Goal: Transaction & Acquisition: Complete application form

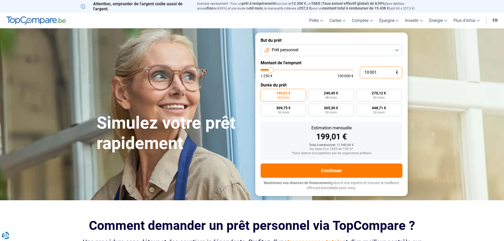
click at [366, 74] on input "10 001" at bounding box center [380, 73] width 43 height 12
type input "2"
type input "1250"
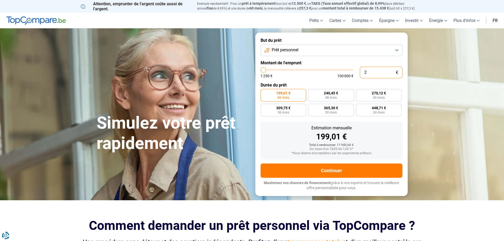
type input "25"
type input "1250"
type input "250"
type input "1250"
type input "2 500"
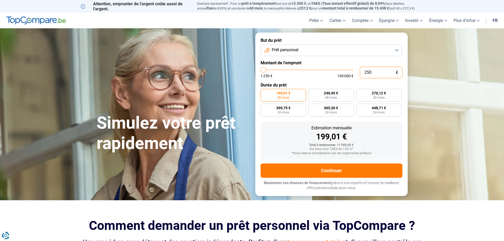
type input "2500"
type input "25 000"
type input "25000"
radio input "false"
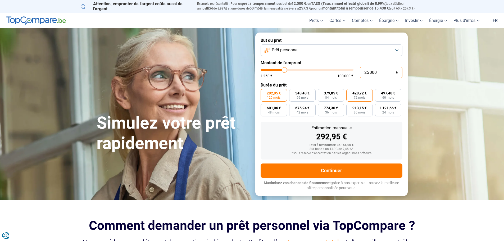
type input "25 000"
click at [359, 98] on span "72 mois" at bounding box center [359, 97] width 12 height 3
click at [349, 92] on input "428,72 € 72 mois" at bounding box center [347, 90] width 3 height 3
radio input "true"
click at [298, 51] on span "Prêt personnel" at bounding box center [284, 50] width 27 height 6
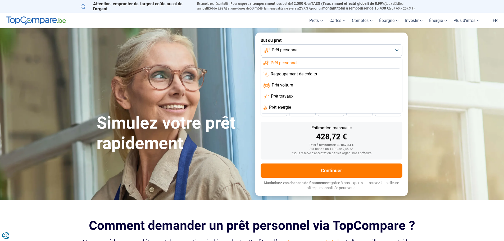
click at [292, 76] on span "Regroupement de crédits" at bounding box center [293, 74] width 46 height 6
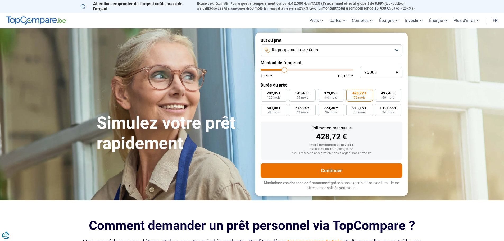
click at [316, 170] on button "Continuer" at bounding box center [331, 170] width 142 height 14
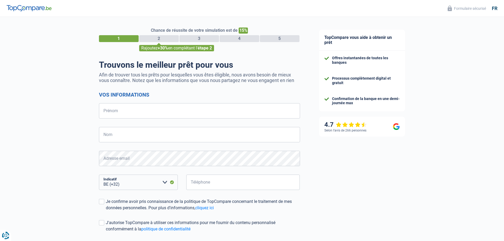
select select "32"
click at [126, 114] on input "Prénom" at bounding box center [199, 110] width 201 height 15
type input "Frederic"
type input "Wasterzal"
click at [203, 186] on input "Téléphone" at bounding box center [243, 181] width 114 height 15
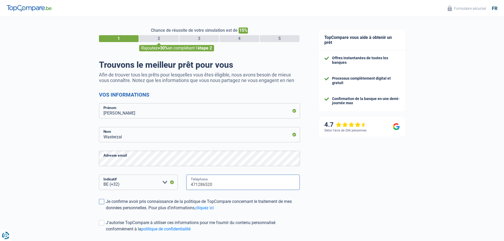
type input "471286520"
click at [100, 204] on span at bounding box center [101, 201] width 5 height 5
click at [106, 211] on input "Je confirme avoir pris connaissance de la politique de TopCompare concernant le…" at bounding box center [106, 211] width 0 height 0
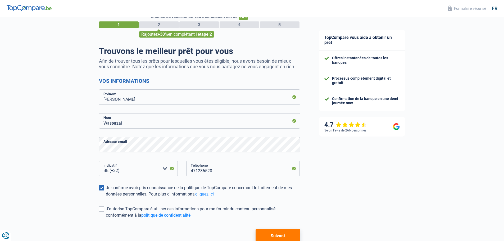
scroll to position [26, 0]
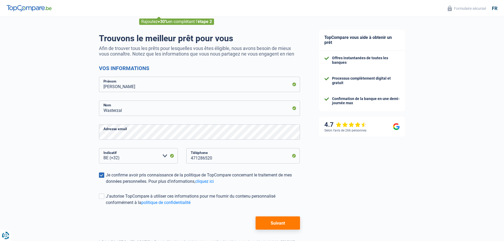
click at [268, 227] on button "Suivant" at bounding box center [277, 222] width 44 height 13
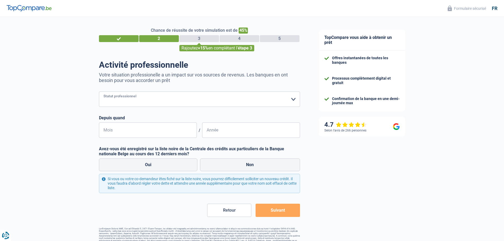
click at [173, 98] on select "Ouvrier Employé privé Employé public Invalide Indépendant Pensionné Chômeur Mut…" at bounding box center [199, 98] width 201 height 15
select select "privateEmployee"
click at [99, 92] on select "Ouvrier Employé privé Employé public Invalide Indépendant Pensionné Chômeur Mut…" at bounding box center [199, 98] width 201 height 15
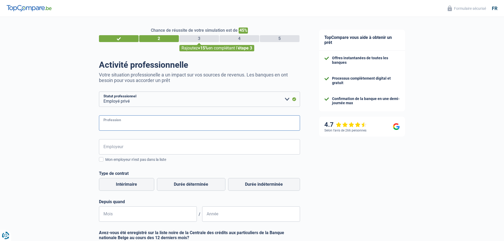
click at [161, 128] on input "Profession" at bounding box center [199, 122] width 201 height 15
type input "informaticien"
click at [155, 149] on input "Employeur" at bounding box center [199, 146] width 201 height 15
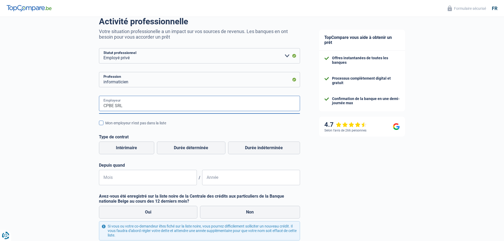
scroll to position [53, 0]
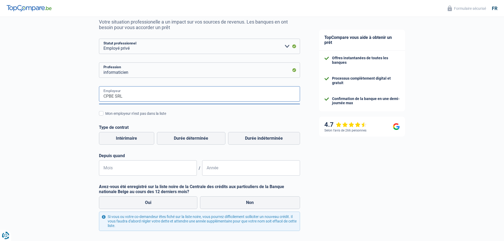
click at [125, 96] on input "CPBE SRL" at bounding box center [199, 93] width 201 height 15
type input "C"
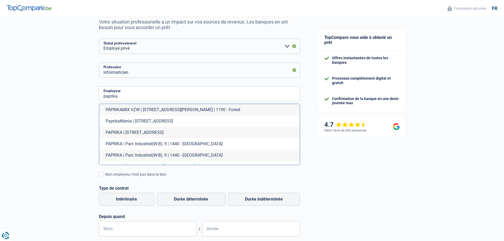
click at [117, 144] on li "PAPRIKA | Parc Industriel(W-B), 9 | 1440 - Braine-le-Château" at bounding box center [199, 143] width 200 height 11
type input "PAPRIKA | Parc Industriel(W-B), 9 | 1440 - Braine-le-Château"
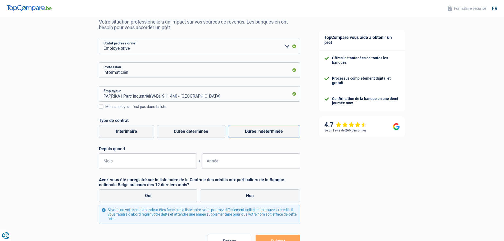
click at [260, 130] on label "Durée indéterminée" at bounding box center [264, 131] width 72 height 13
click at [260, 130] on input "Durée indéterminée" at bounding box center [264, 131] width 72 height 13
radio input "true"
click at [144, 159] on input "Mois" at bounding box center [148, 160] width 98 height 15
type input "08"
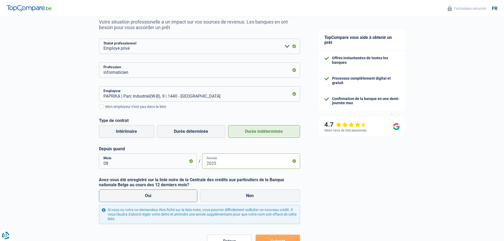
type input "2025"
click at [160, 196] on label "Oui" at bounding box center [148, 195] width 99 height 13
click at [160, 196] on input "Oui" at bounding box center [148, 195] width 99 height 13
radio input "true"
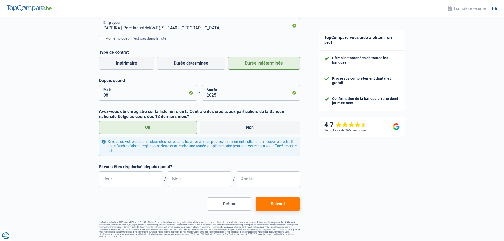
scroll to position [122, 0]
click at [134, 180] on input "Jour" at bounding box center [130, 177] width 63 height 15
click at [282, 203] on button "Suivant" at bounding box center [277, 202] width 44 height 13
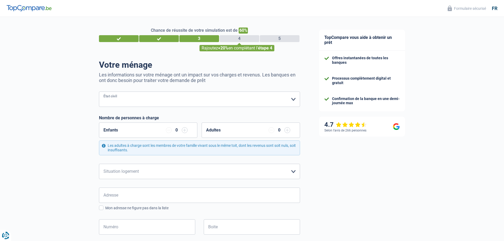
click at [122, 101] on select "Célibataire Marié(e) Cohabitant(e) légal(e) Divorcé(e) Veuf(ve) Séparé (de fait…" at bounding box center [199, 98] width 201 height 15
select select "single"
click at [99, 92] on select "Célibataire Marié(e) Cohabitant(e) légal(e) Divorcé(e) Veuf(ve) Séparé (de fait…" at bounding box center [199, 98] width 201 height 15
click at [130, 168] on select "Locataire Propriétaire avec prêt hypothécaire Propriétaire sans prêt hypothécai…" at bounding box center [199, 171] width 201 height 15
select select "ownerWithMortgage"
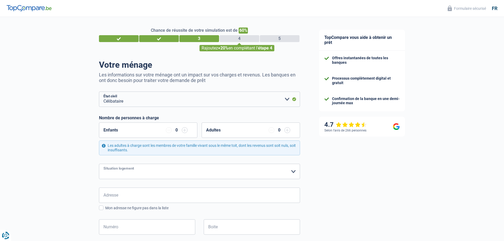
click at [99, 164] on select "Locataire Propriétaire avec prêt hypothécaire Propriétaire sans prêt hypothécai…" at bounding box center [199, 171] width 201 height 15
click at [121, 194] on input "Adresse" at bounding box center [199, 194] width 201 height 15
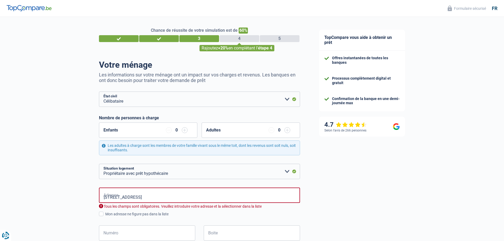
type input "Rue de la Station, 7090, Braine-le-Comte, BE"
type input "32"
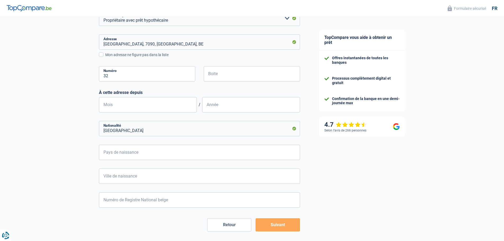
scroll to position [159, 0]
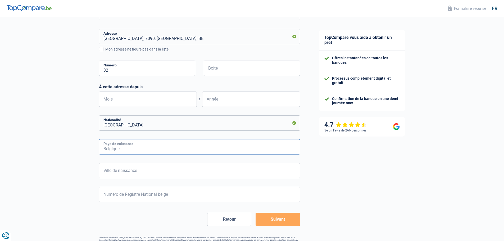
click at [117, 151] on input "Pays de naissance" at bounding box center [199, 146] width 201 height 15
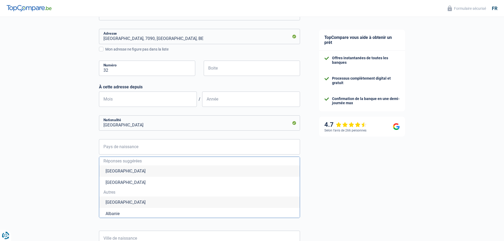
click at [184, 172] on li "Belgique" at bounding box center [199, 170] width 200 height 11
type input "Belgique"
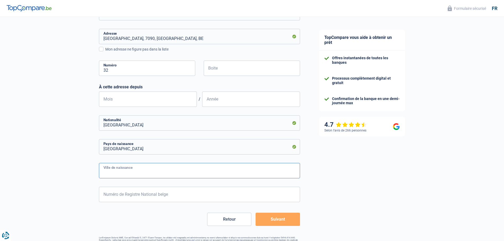
click at [151, 172] on input "Ville de naissance" at bounding box center [199, 170] width 201 height 15
type input "Saint-Josse-ten-Noode"
click at [148, 196] on input "Numéro de Registre National belge" at bounding box center [199, 194] width 201 height 15
type input "74.10.02-305.9"
type input "10"
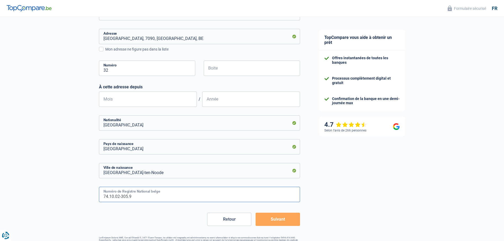
type input "1974"
type input "74.10.02-305.95"
click at [270, 218] on button "Suivant" at bounding box center [277, 219] width 44 height 13
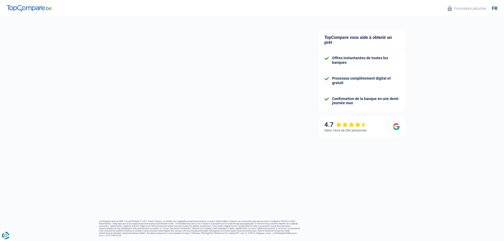
select select "netSalary"
select select "mealVouchers"
select select "mortgage"
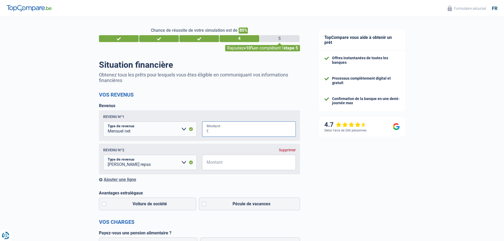
click at [222, 132] on input "Montant" at bounding box center [252, 128] width 87 height 15
type input "2.300"
click at [221, 164] on input "Montant" at bounding box center [252, 162] width 87 height 15
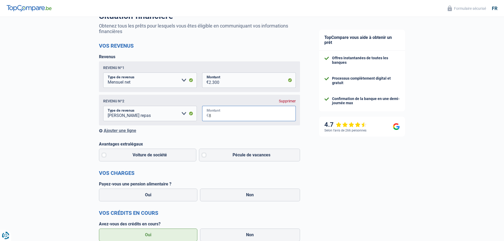
scroll to position [53, 0]
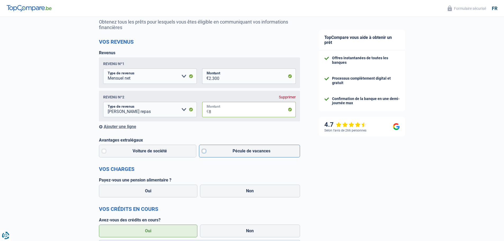
type input "8"
click at [207, 152] on label "Pécule de vacances" at bounding box center [249, 151] width 101 height 13
click at [207, 152] on input "Pécule de vacances" at bounding box center [249, 151] width 101 height 13
checkbox input "true"
click at [244, 191] on label "Non" at bounding box center [250, 190] width 100 height 13
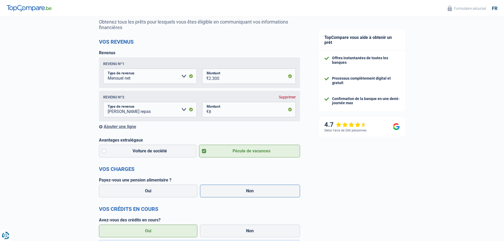
click at [244, 191] on input "Non" at bounding box center [250, 190] width 100 height 13
radio input "true"
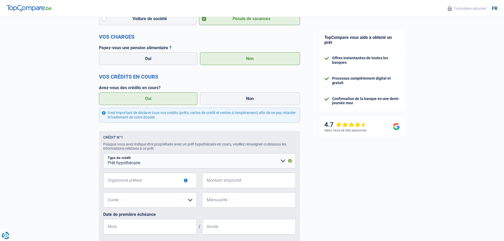
scroll to position [211, 0]
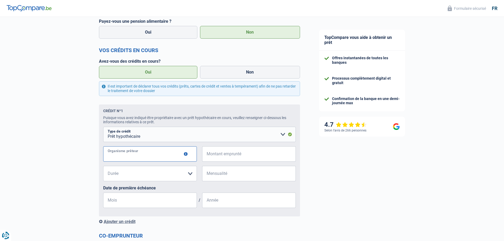
click at [148, 155] on input "Organisme prêteur" at bounding box center [150, 153] width 94 height 15
type input "Demetris"
type input "3"
type input "135.000"
click at [157, 174] on select "120 mois 180 mois 240 mois 300 mois 360 mois 420 mois Veuillez sélectionner une…" at bounding box center [150, 173] width 94 height 15
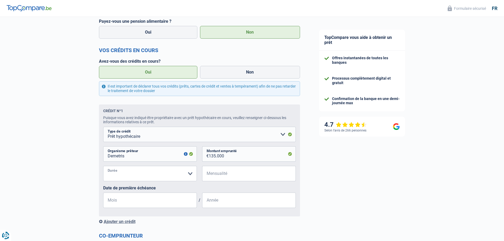
select select "240"
click at [103, 167] on select "120 mois 180 mois 240 mois 300 mois 360 mois 420 mois Veuillez sélectionner une…" at bounding box center [150, 173] width 94 height 15
click at [220, 175] on input "Mensualité" at bounding box center [252, 173] width 87 height 15
type input "590"
click at [126, 205] on input "Mois" at bounding box center [150, 199] width 94 height 15
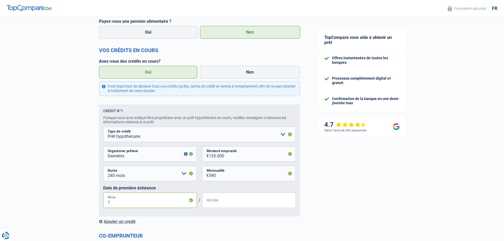
type input "10"
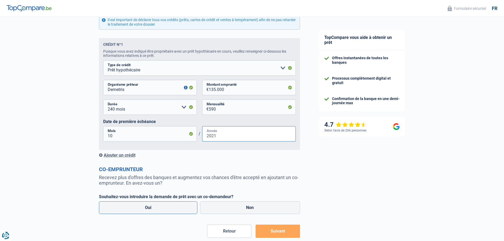
scroll to position [291, 0]
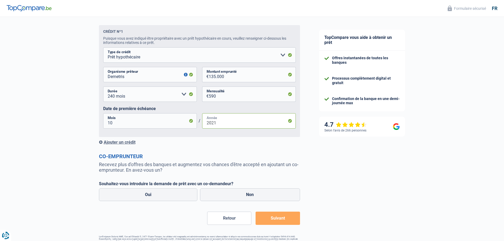
type input "2021"
click at [103, 144] on div "Ajouter un crédit" at bounding box center [199, 142] width 201 height 5
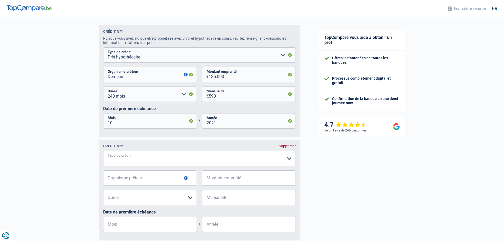
click at [115, 161] on select "Carte ou ouverture de crédit Prêt hypothécaire Vente à tempérament Prêt à tempé…" at bounding box center [199, 158] width 192 height 15
select select "cardOrCredit"
click at [118, 179] on input "Organisme prêteur" at bounding box center [150, 177] width 94 height 15
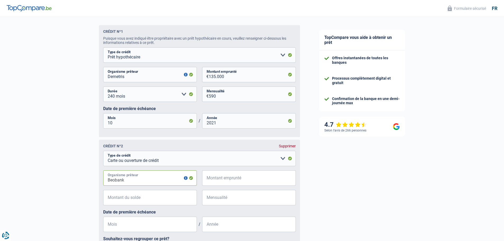
type input "Beobank"
click at [215, 178] on input "Montant emprunté" at bounding box center [252, 177] width 87 height 15
type input "6.000"
click at [152, 201] on input "Montant du solde" at bounding box center [153, 197] width 87 height 15
type input "6.000"
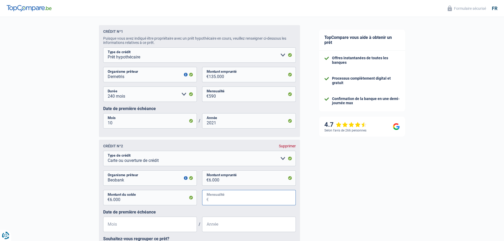
click at [219, 201] on input "Mensualité" at bounding box center [252, 197] width 87 height 15
type input "300"
click at [121, 226] on input "Mois" at bounding box center [150, 223] width 94 height 15
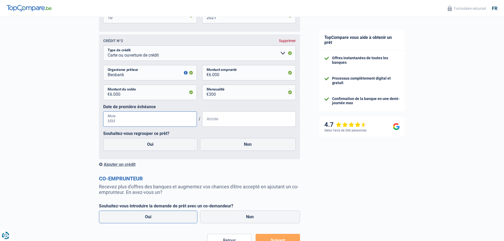
scroll to position [396, 0]
click at [153, 147] on label "Oui" at bounding box center [150, 143] width 94 height 13
click at [153, 147] on input "Oui" at bounding box center [150, 143] width 94 height 13
radio input "true"
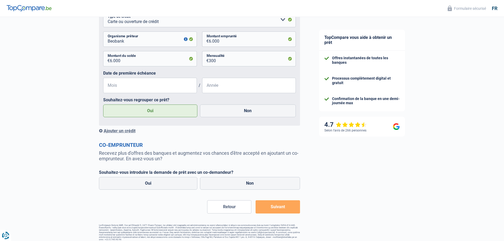
scroll to position [435, 0]
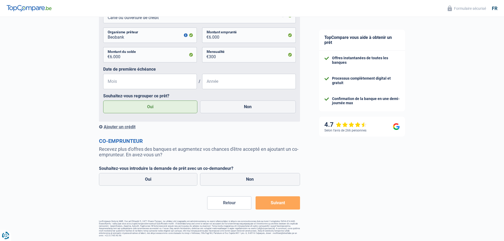
click at [116, 127] on div "Ajouter un crédit" at bounding box center [199, 126] width 201 height 5
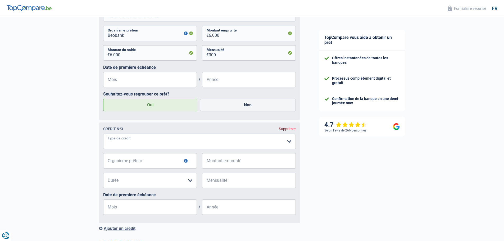
click at [128, 147] on select "Carte ou ouverture de crédit Prêt hypothécaire Vente à tempérament Prêt à tempé…" at bounding box center [199, 140] width 192 height 15
select select "cardOrCredit"
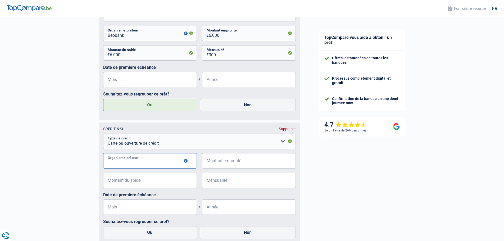
click at [120, 163] on input "Organisme prêteur" at bounding box center [150, 160] width 94 height 15
type input "Belfius"
click at [218, 164] on input "Montant emprunté" at bounding box center [252, 160] width 87 height 15
type input "6.000"
click at [146, 183] on input "Montant du solde" at bounding box center [153, 180] width 87 height 15
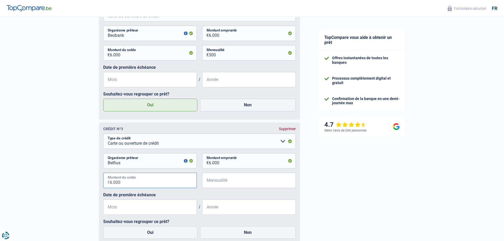
type input "6.000"
click at [213, 168] on input "6.000" at bounding box center [252, 160] width 87 height 15
click at [212, 168] on input "6.000" at bounding box center [252, 160] width 87 height 15
click at [212, 167] on input "6.000" at bounding box center [252, 160] width 87 height 15
type input "5.000"
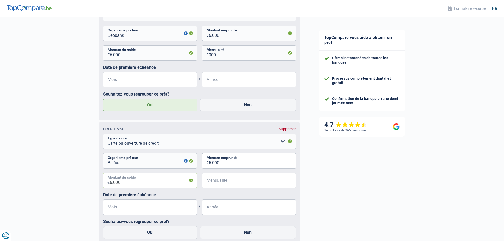
click at [155, 183] on input "6.000" at bounding box center [153, 180] width 87 height 15
click at [155, 184] on input "6.000" at bounding box center [153, 180] width 87 height 15
type input "5.000"
click at [215, 181] on input "Mensualité" at bounding box center [252, 180] width 87 height 15
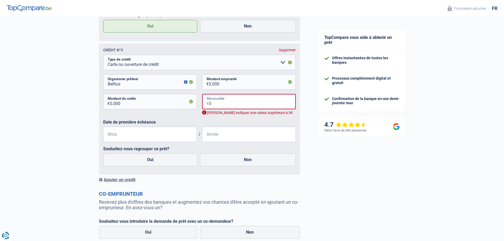
scroll to position [515, 0]
drag, startPoint x: 216, startPoint y: 103, endPoint x: 202, endPoint y: 101, distance: 14.1
click at [202, 101] on div "0 € Mensualité" at bounding box center [249, 100] width 94 height 15
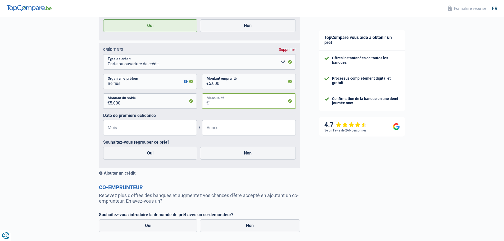
type input "1"
click at [126, 126] on input "Mois" at bounding box center [150, 127] width 94 height 15
click at [169, 158] on label "Oui" at bounding box center [150, 153] width 94 height 13
click at [169, 158] on input "Oui" at bounding box center [150, 153] width 94 height 13
radio input "true"
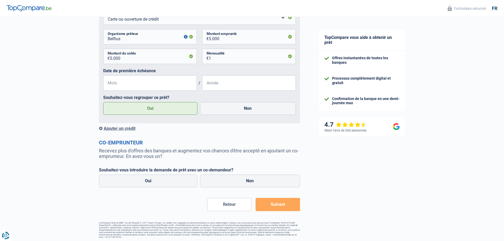
scroll to position [563, 0]
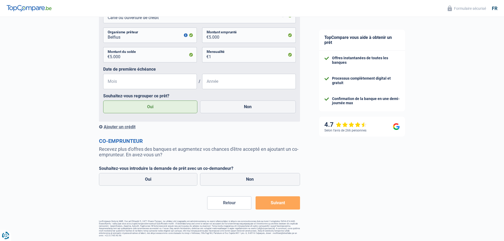
click at [265, 202] on button "Suivant" at bounding box center [277, 202] width 44 height 13
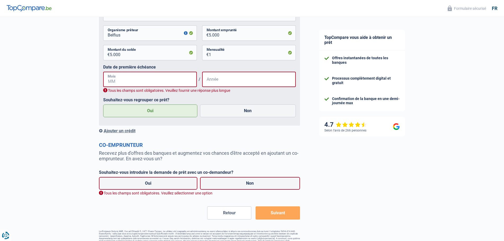
click at [157, 77] on input "Mois" at bounding box center [150, 79] width 94 height 15
type input "01"
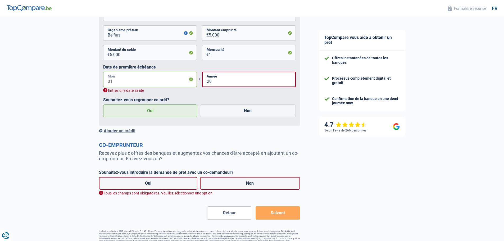
click at [126, 83] on input "01" at bounding box center [150, 79] width 94 height 15
click at [213, 86] on input "20" at bounding box center [249, 79] width 94 height 15
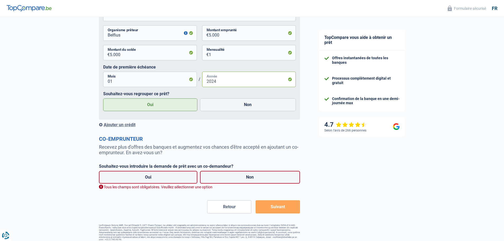
type input "2024"
click at [267, 208] on button "Suivant" at bounding box center [277, 206] width 44 height 13
click at [269, 183] on label "Non" at bounding box center [250, 177] width 100 height 13
click at [269, 183] on input "Non" at bounding box center [250, 177] width 100 height 13
radio input "true"
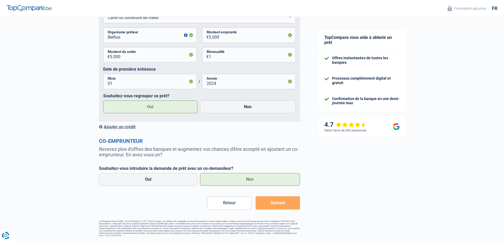
click at [280, 203] on button "Suivant" at bounding box center [277, 202] width 44 height 13
click at [269, 205] on button "Suivant" at bounding box center [277, 202] width 44 height 13
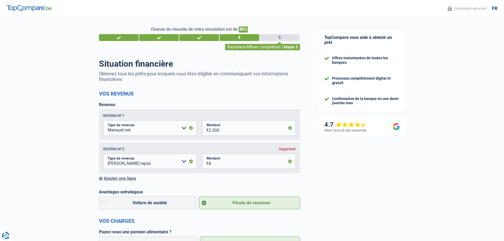
scroll to position [0, 0]
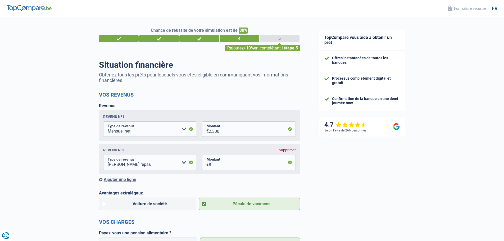
click at [120, 181] on div "Ajouter une ligne" at bounding box center [199, 179] width 201 height 5
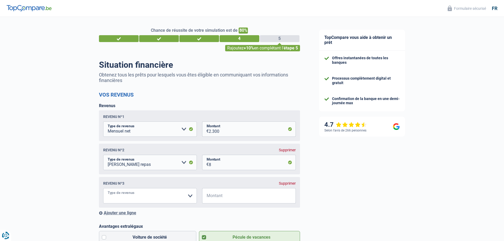
click at [130, 198] on select "Allocation d'handicap Allocations chômage Allocations familiales Chèques repas …" at bounding box center [150, 195] width 94 height 15
select select "rentalIncome"
click at [103, 189] on select "Allocation d'handicap Allocations chômage Allocations familiales Chèques repas …" at bounding box center [150, 195] width 94 height 15
click at [217, 198] on input "Montant" at bounding box center [252, 195] width 87 height 15
type input "5"
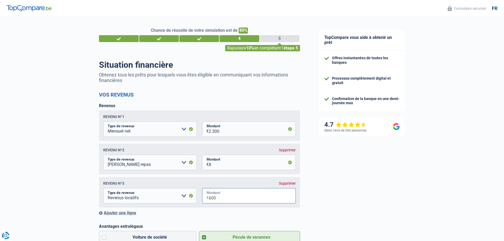
type input "600"
click at [209, 211] on div "Revenus Revenu nº1 Allocation d'handicap Allocations chômage Allocations famili…" at bounding box center [199, 159] width 201 height 112
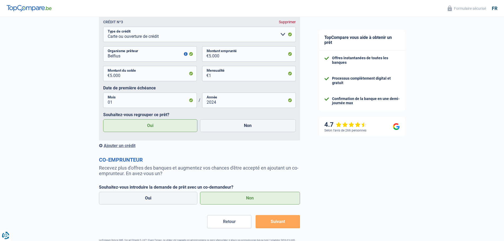
scroll to position [603, 0]
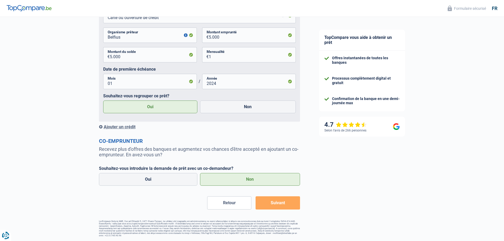
click at [270, 207] on button "Suivant" at bounding box center [277, 202] width 44 height 13
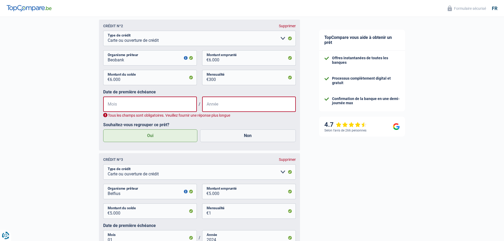
scroll to position [338, 0]
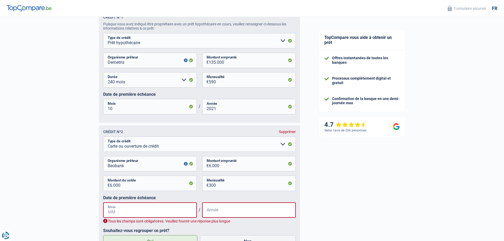
click at [149, 216] on input "Mois" at bounding box center [150, 209] width 94 height 15
type input "01"
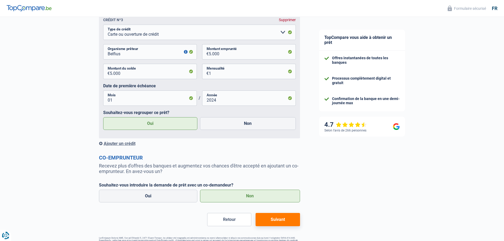
scroll to position [597, 0]
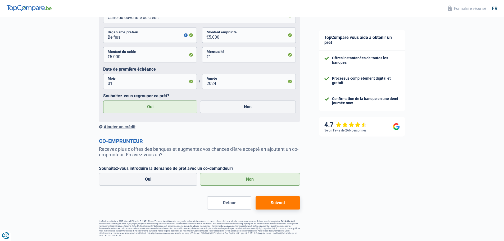
type input "2018"
click at [268, 204] on button "Suivant" at bounding box center [277, 202] width 44 height 13
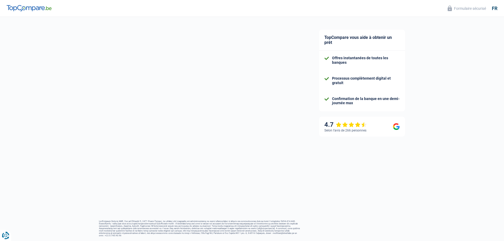
scroll to position [7, 0]
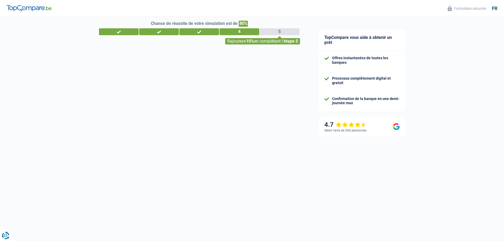
select select "refinancing"
select select "60"
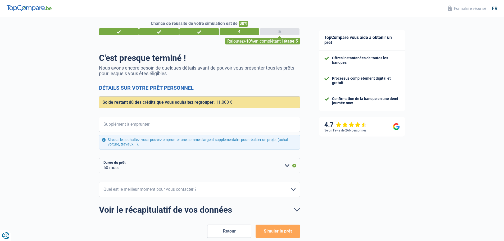
scroll to position [0, 0]
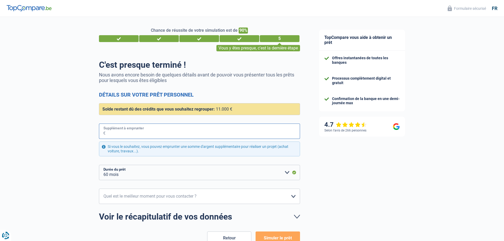
click at [134, 131] on input "Supplément à emprunter" at bounding box center [202, 130] width 194 height 15
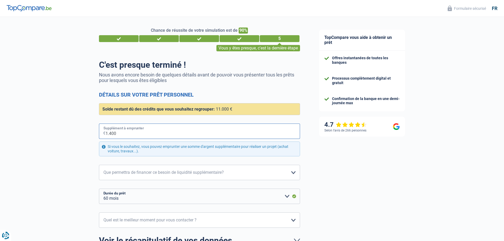
type input "14.000"
select select "120"
type input "14.000"
click at [122, 174] on select "Confort maison: meubles, textile, peinture, électroménager, outillage non-profe…" at bounding box center [199, 172] width 201 height 15
select select "other"
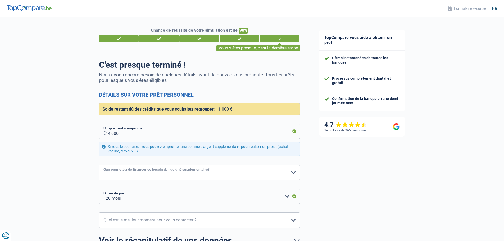
click at [99, 165] on select "Confort maison: meubles, textile, peinture, électroménager, outillage non-profe…" at bounding box center [199, 172] width 201 height 15
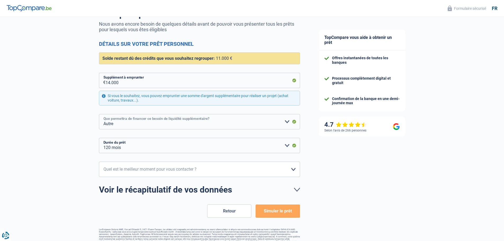
scroll to position [53, 0]
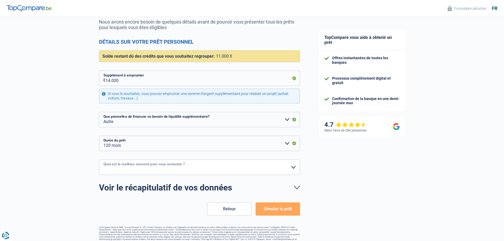
click at [111, 169] on select "10h-12h 12h-14h 14h-16h 16h-18h Veuillez sélectionner une option" at bounding box center [199, 166] width 201 height 15
select select "12-14"
click at [99, 160] on select "10h-12h 12h-14h 14h-16h 16h-18h Veuillez sélectionner une option" at bounding box center [199, 166] width 201 height 15
click at [272, 209] on button "Simuler le prêt" at bounding box center [277, 208] width 44 height 13
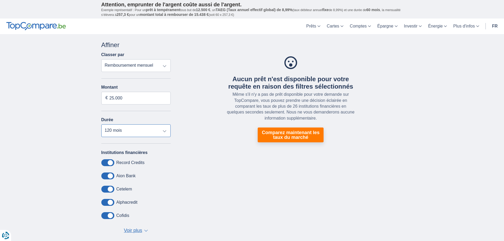
click at [158, 134] on select "12 mois 18 mois 24 mois 30 mois 36 mois 42 mois 48 mois 60 mois 72 mois 84 mois…" at bounding box center [136, 130] width 70 height 13
select select "72"
click at [101, 124] on select "12 mois 18 mois 24 mois 30 mois 36 mois 42 mois 48 mois 60 mois 72 mois 84 mois…" at bounding box center [136, 130] width 70 height 13
